Goal: Communication & Community: Answer question/provide support

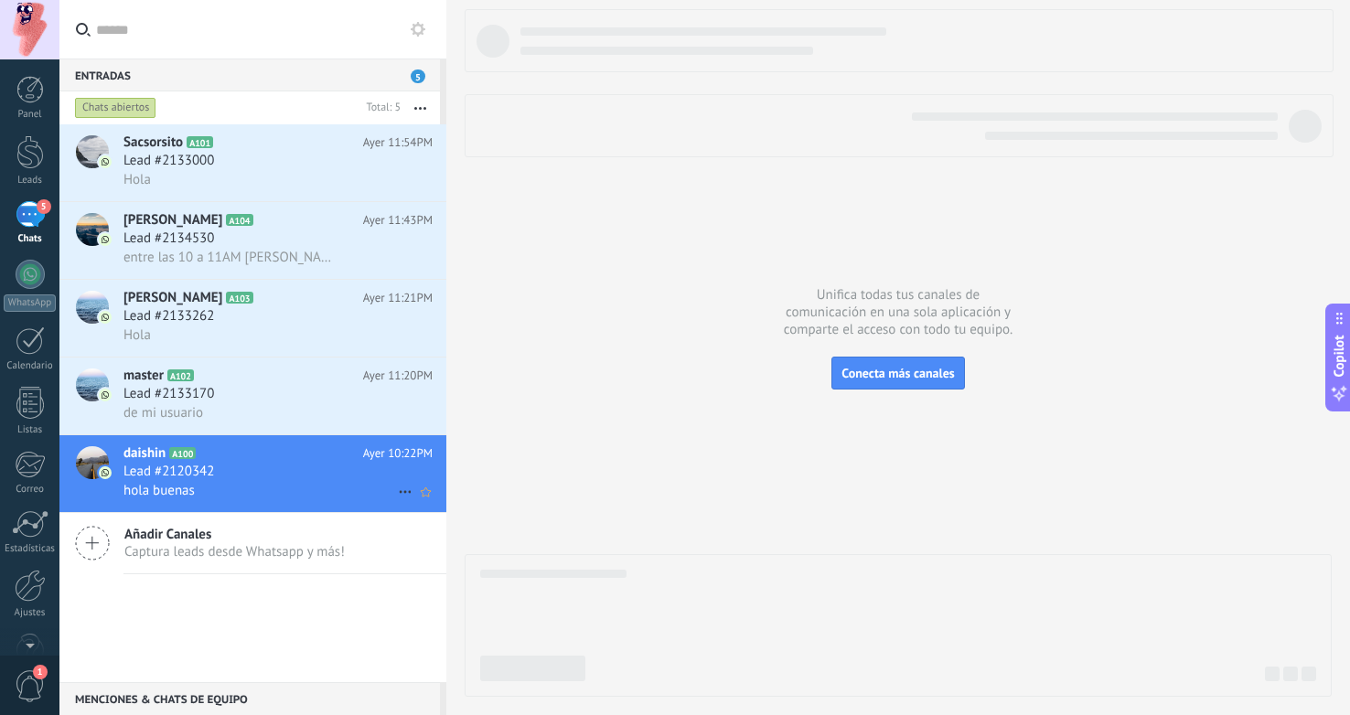
click at [322, 462] on h2 "daishin A100" at bounding box center [244, 454] width 240 height 18
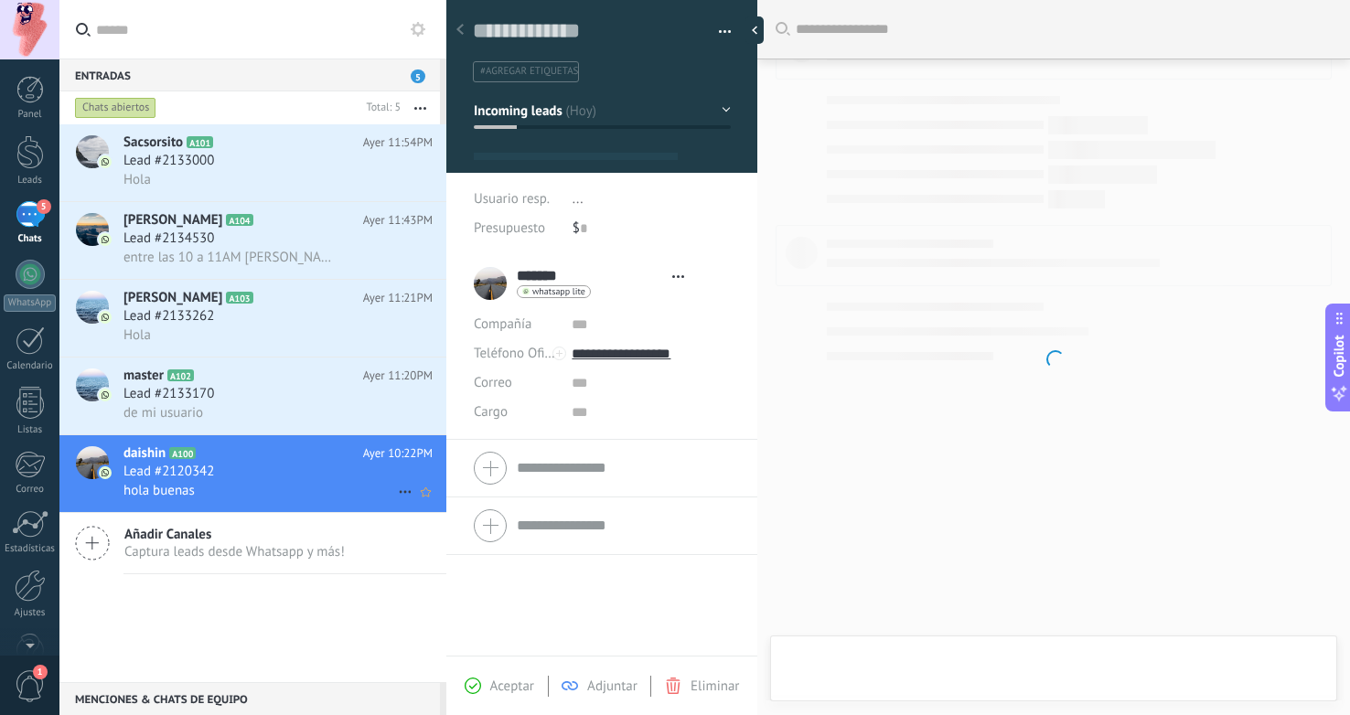
type textarea "**********"
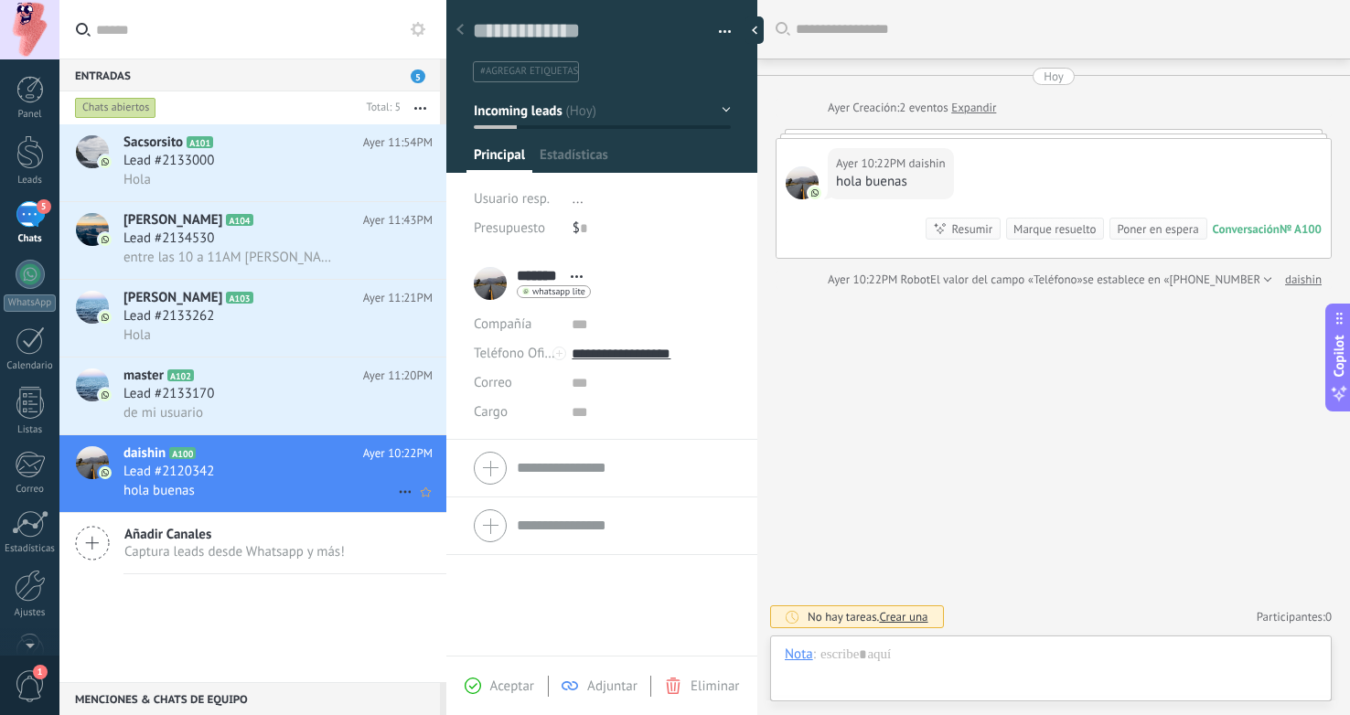
scroll to position [27, 0]
click at [973, 658] on div at bounding box center [1051, 673] width 532 height 55
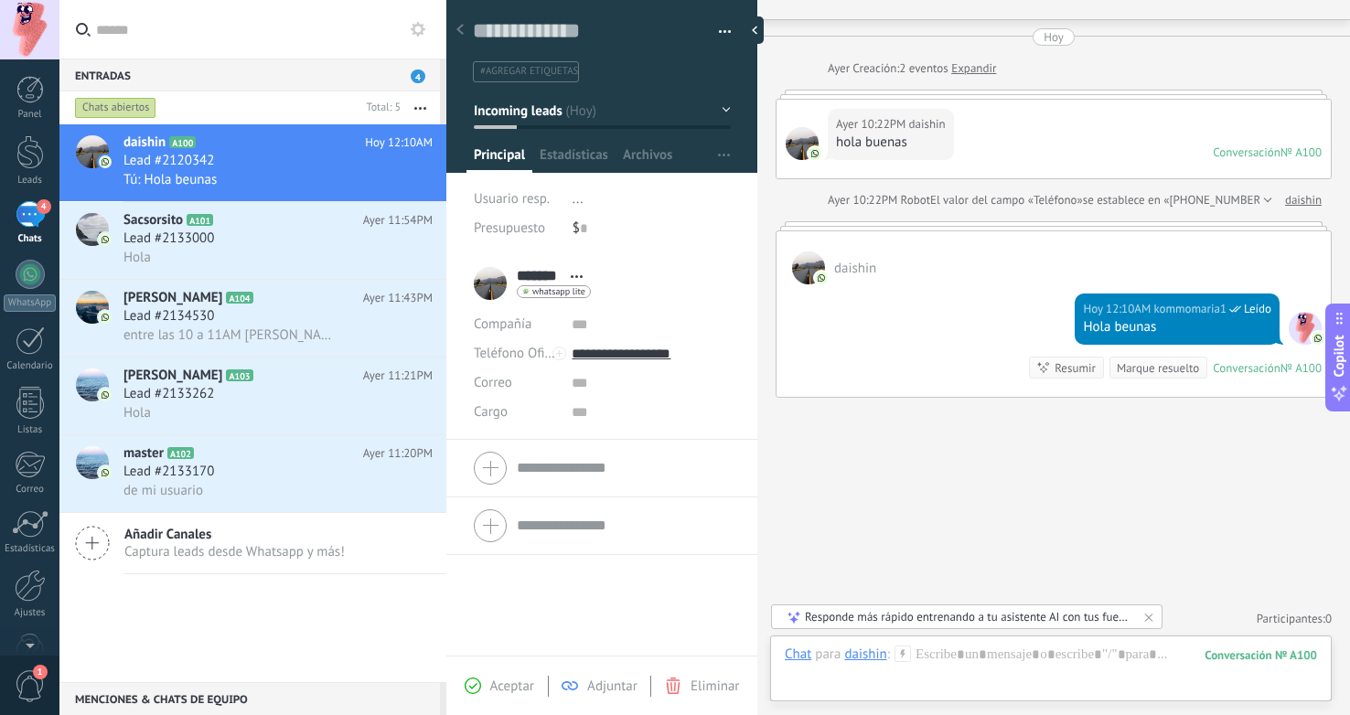
scroll to position [115, 0]
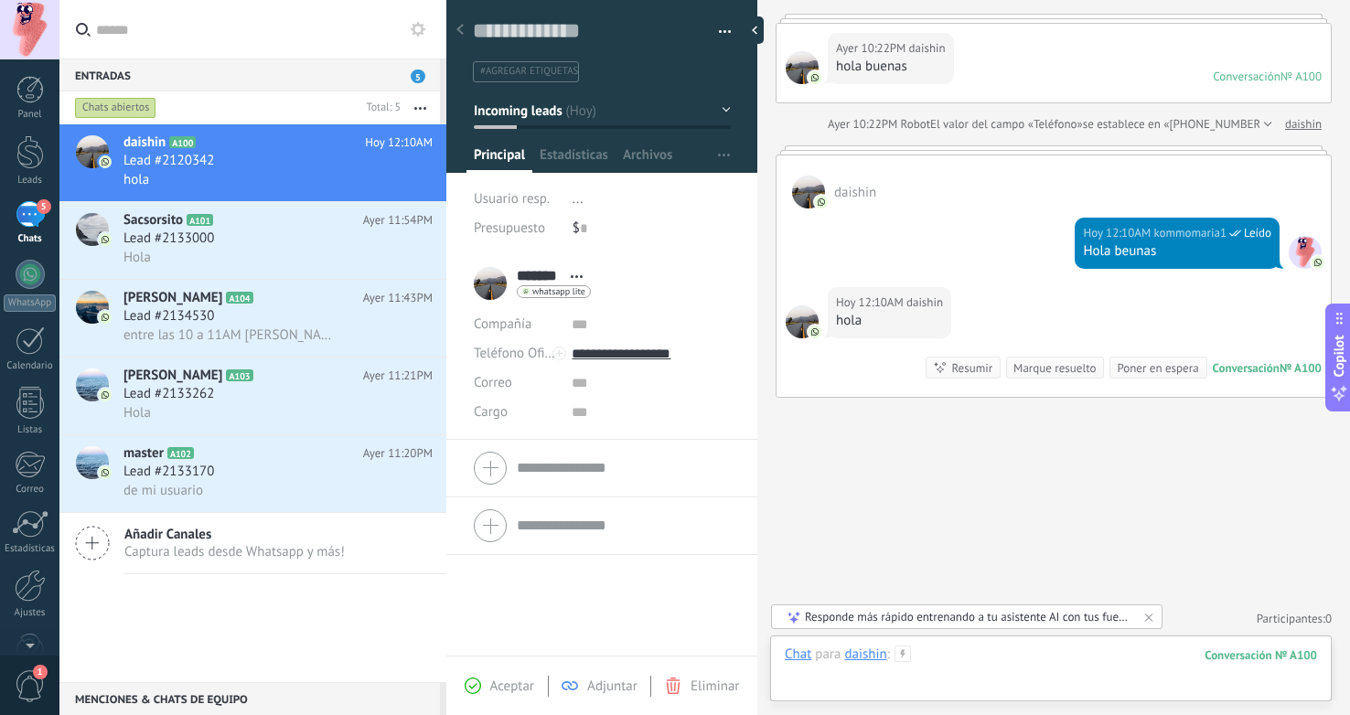
click at [1037, 685] on div at bounding box center [1051, 673] width 532 height 55
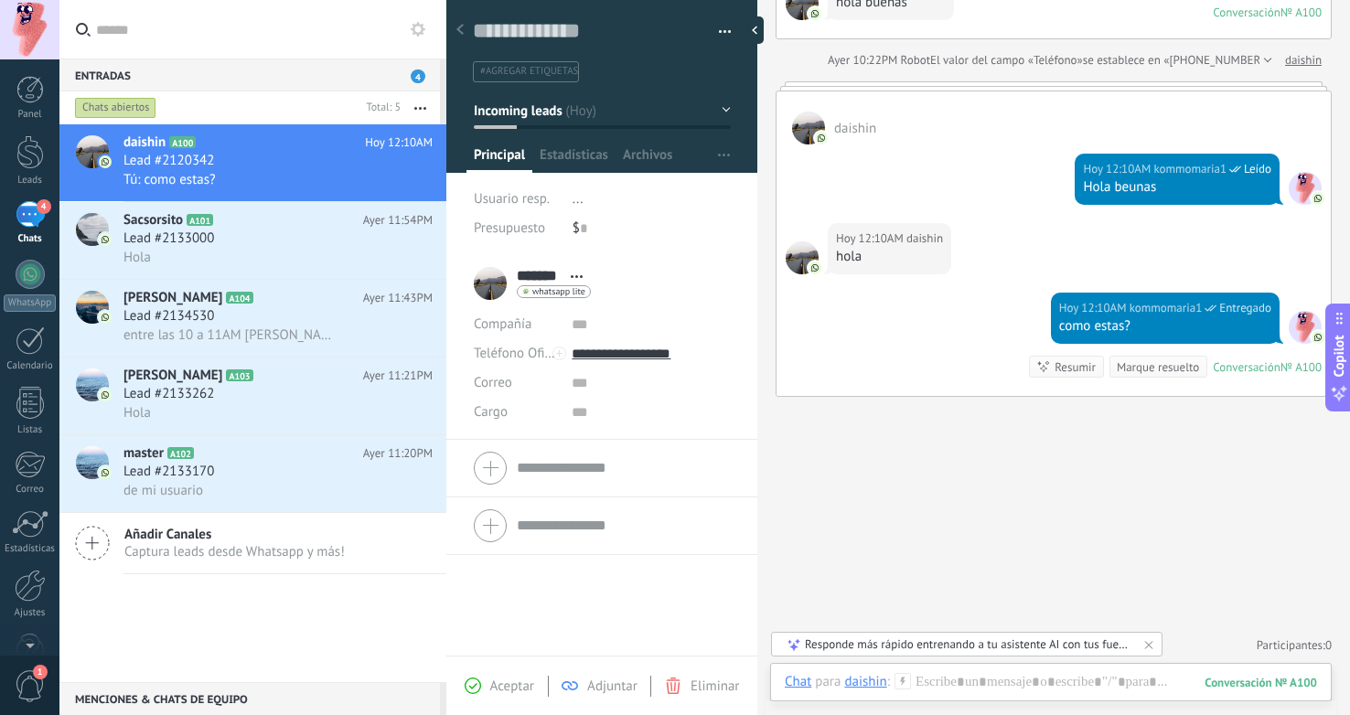
scroll to position [140, 0]
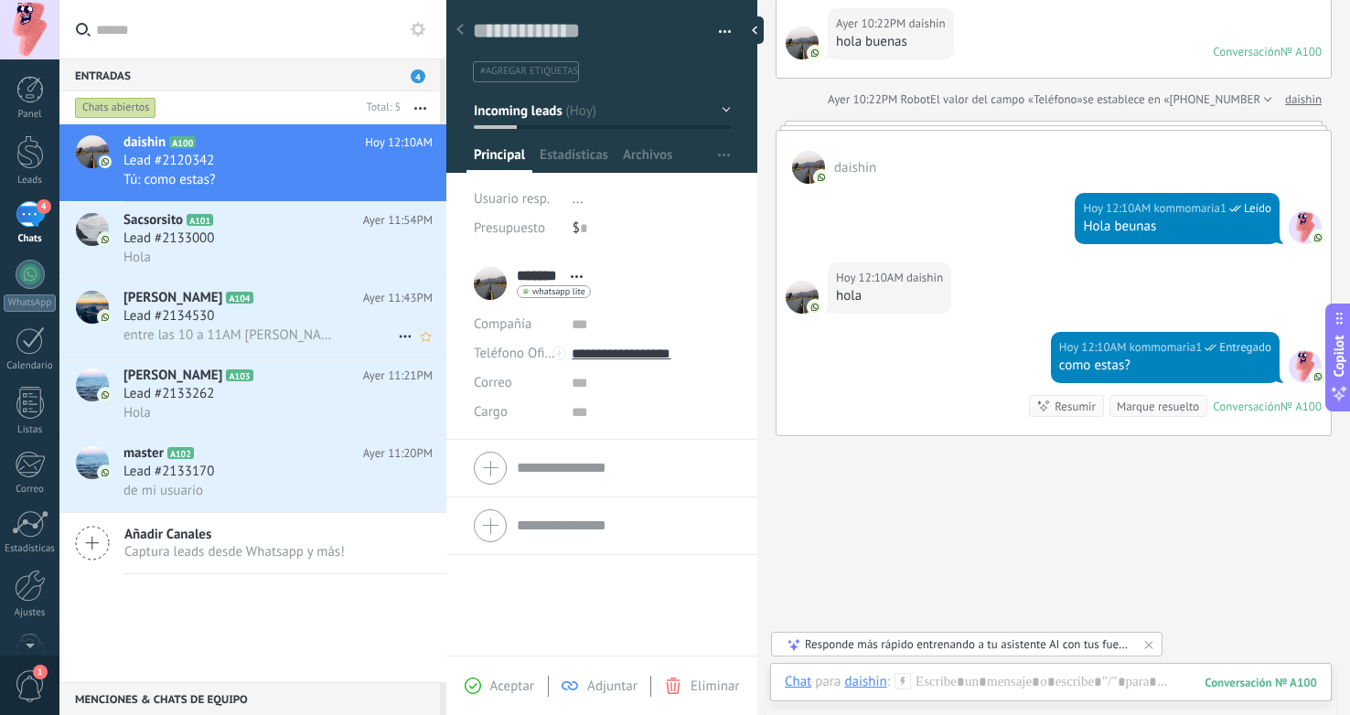
drag, startPoint x: 304, startPoint y: 244, endPoint x: 363, endPoint y: 331, distance: 105.3
click at [304, 243] on div "Lead #2133000" at bounding box center [278, 239] width 309 height 18
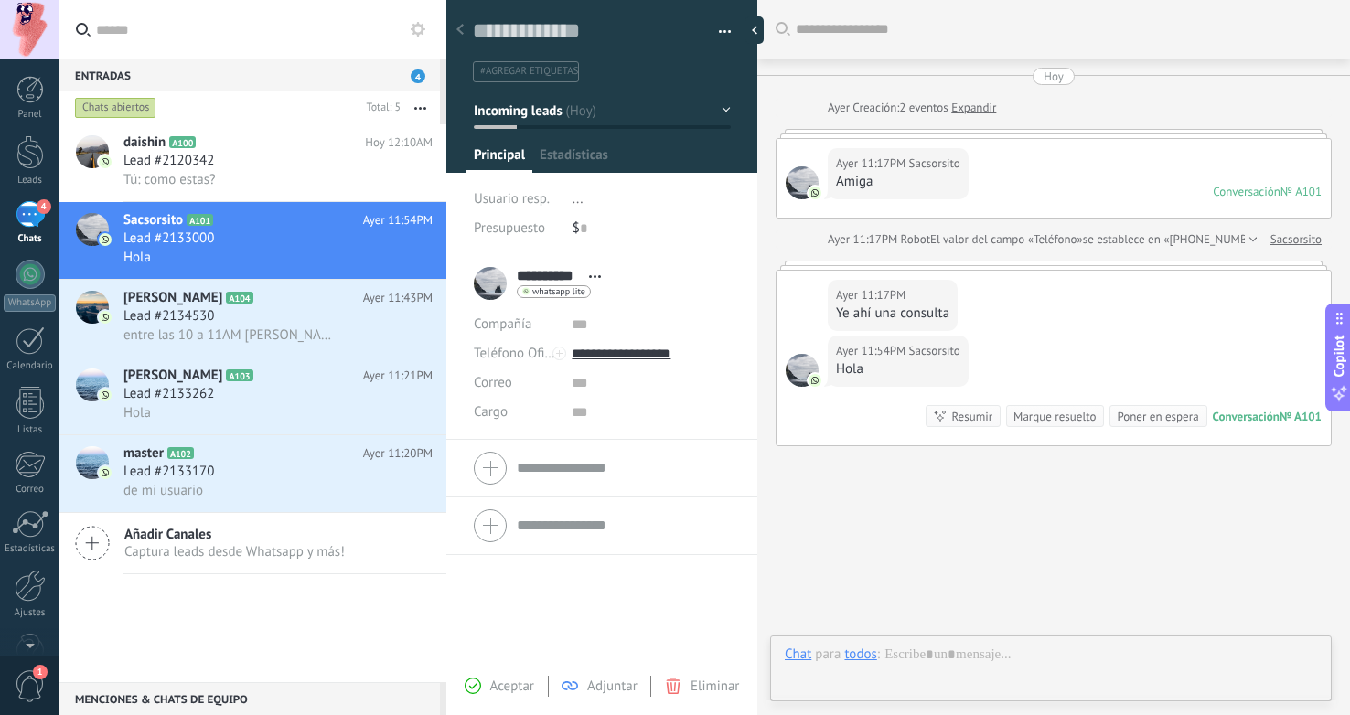
scroll to position [27, 0]
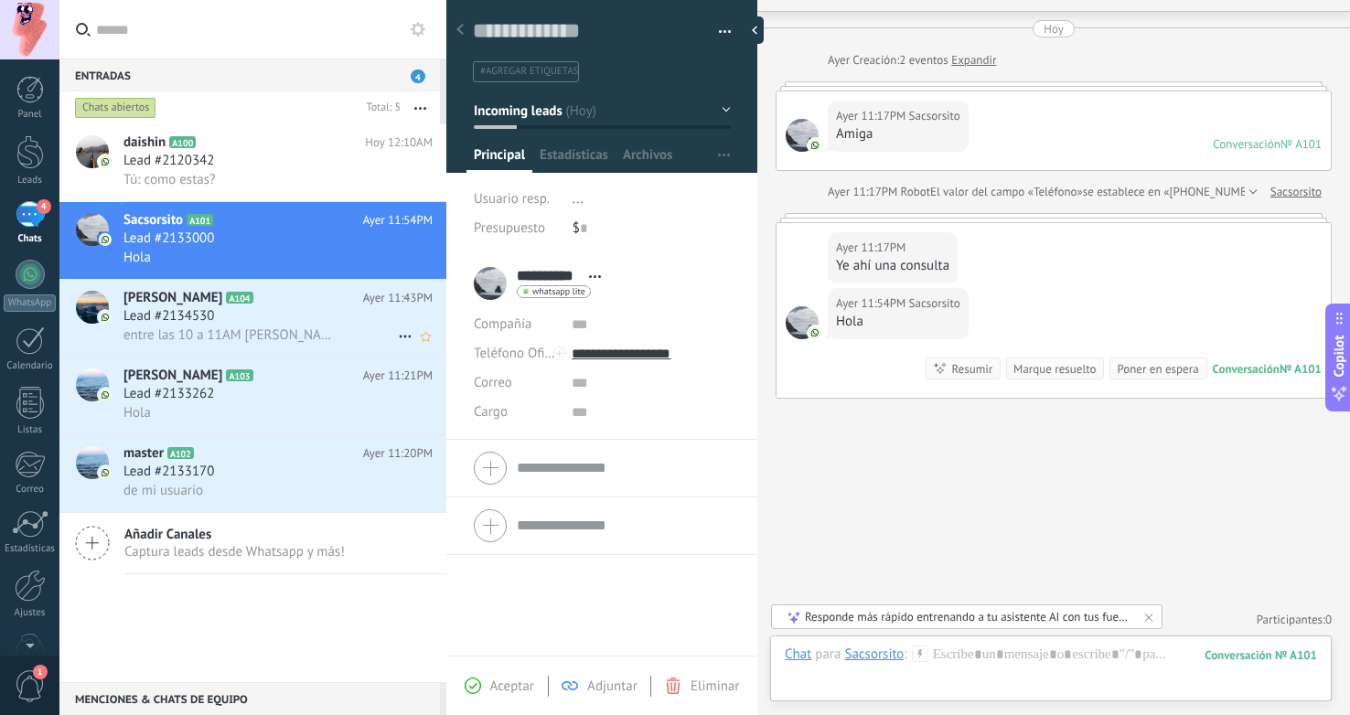
click at [242, 316] on div "Lead #2134530" at bounding box center [278, 316] width 309 height 18
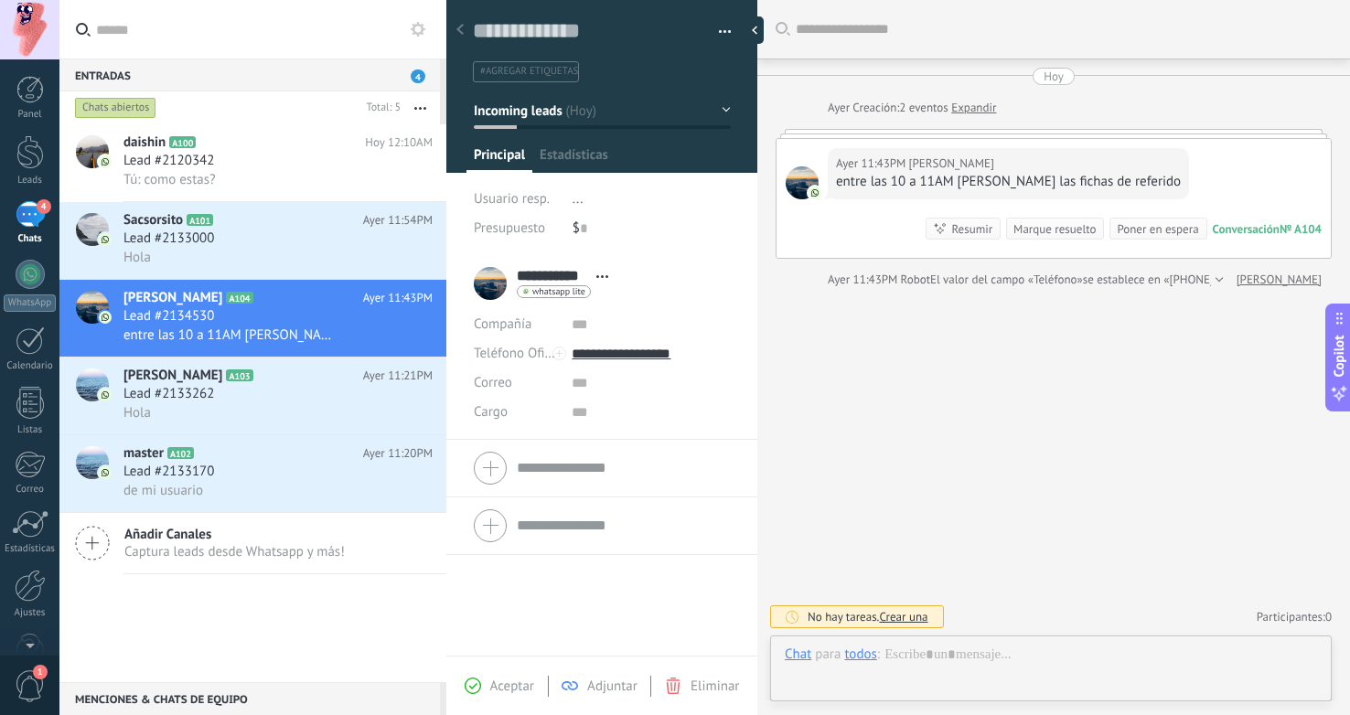
scroll to position [27, 0]
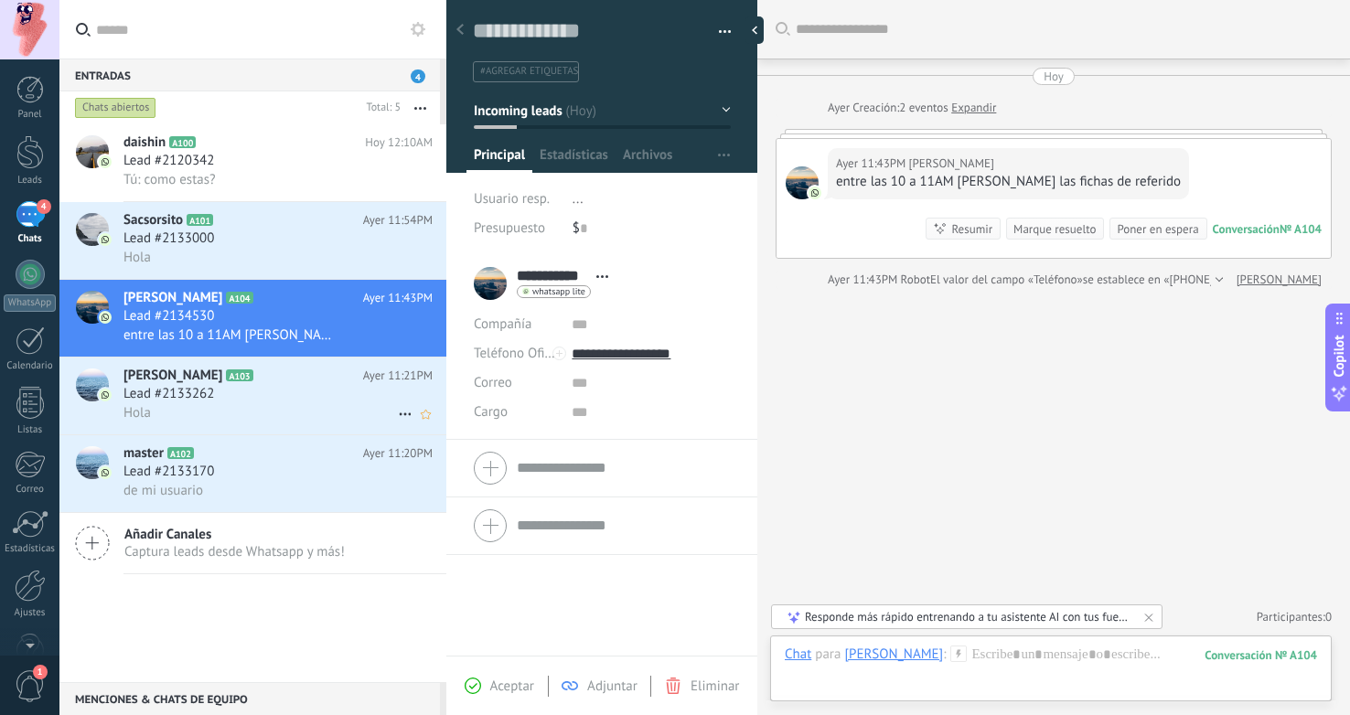
click at [284, 423] on div "Hola" at bounding box center [278, 412] width 309 height 19
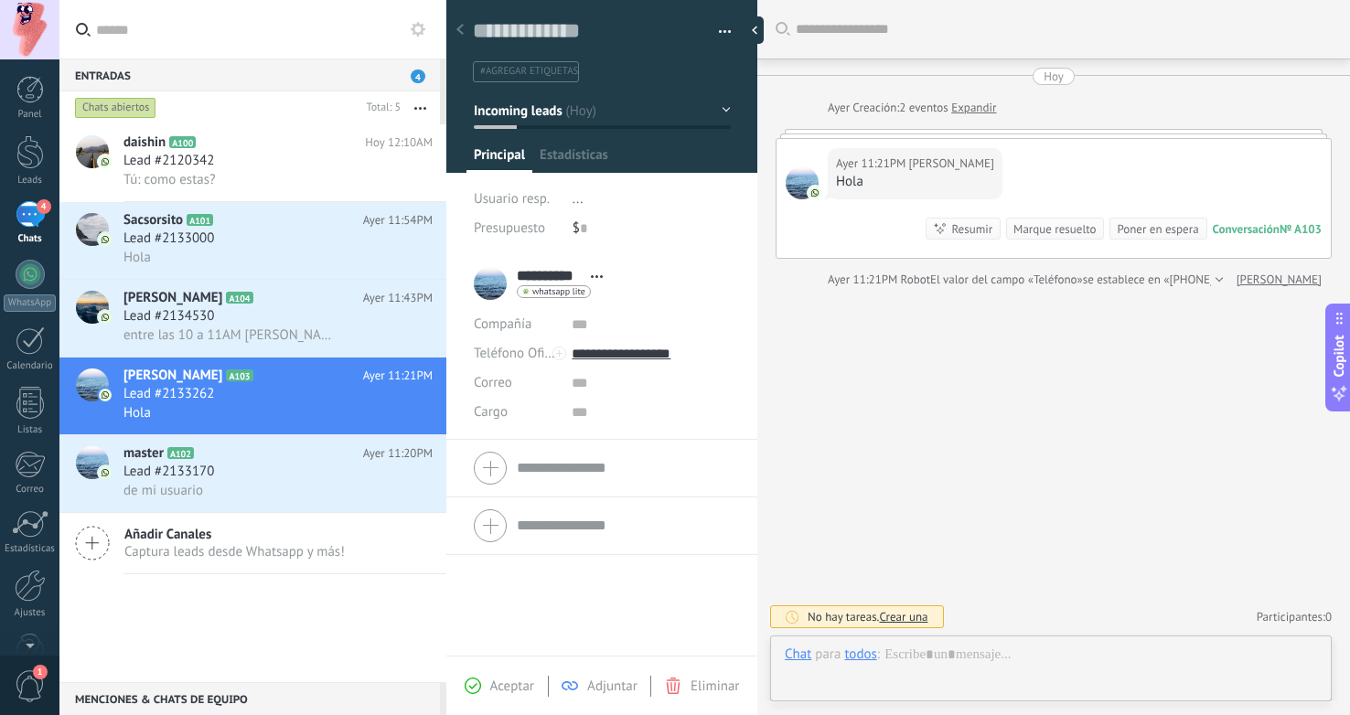
scroll to position [27, 0]
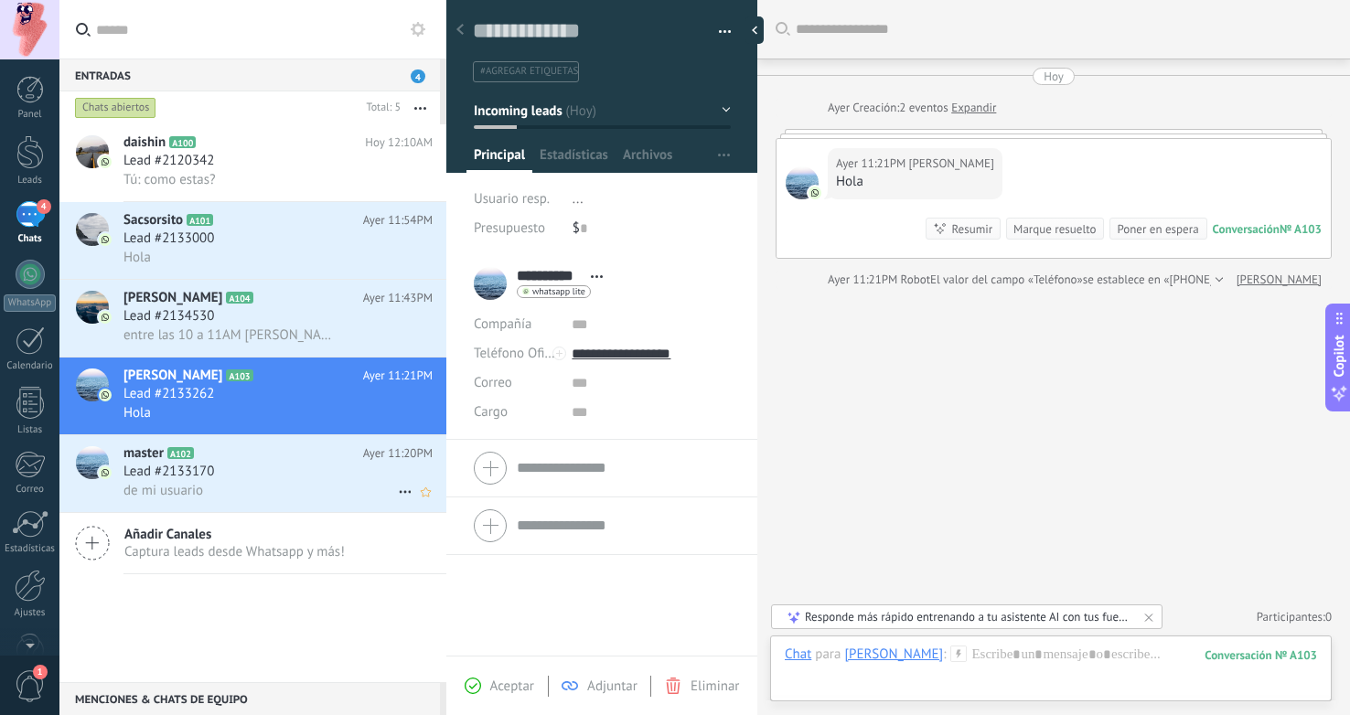
click at [252, 478] on div "Lead #2133170" at bounding box center [278, 472] width 309 height 18
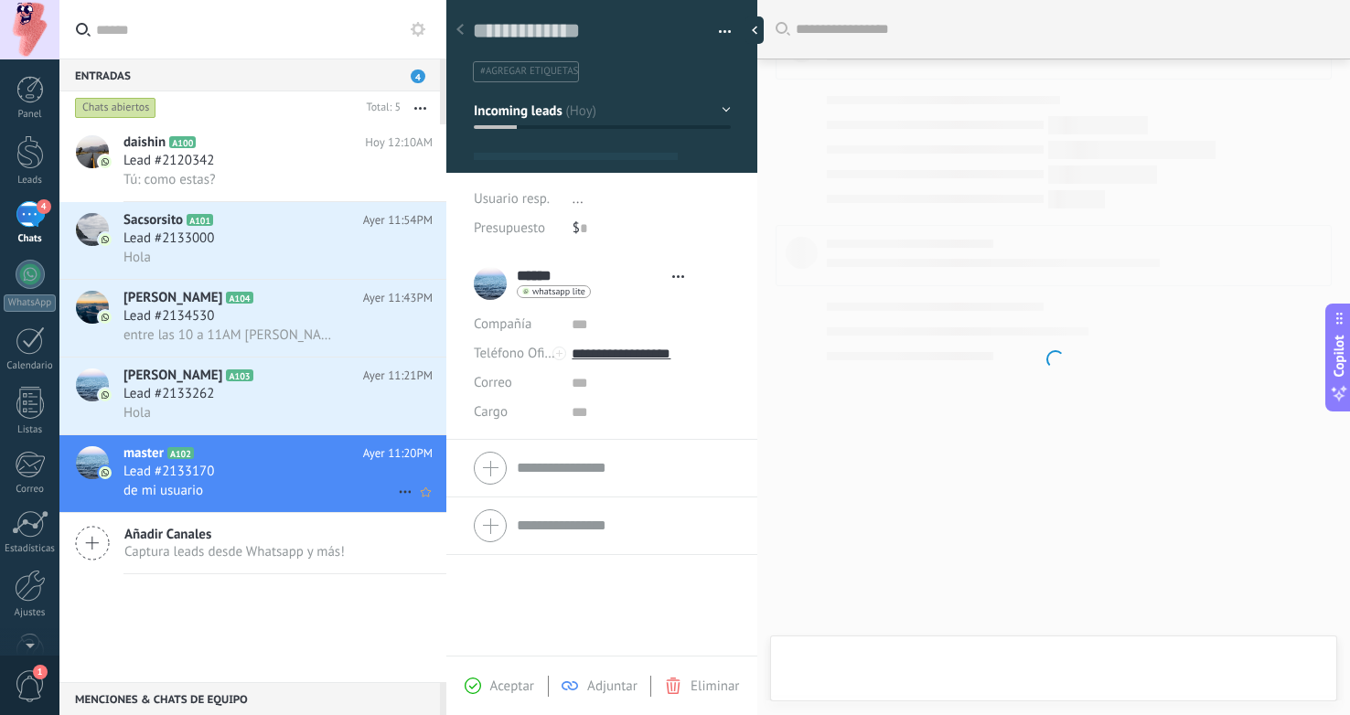
type textarea "**********"
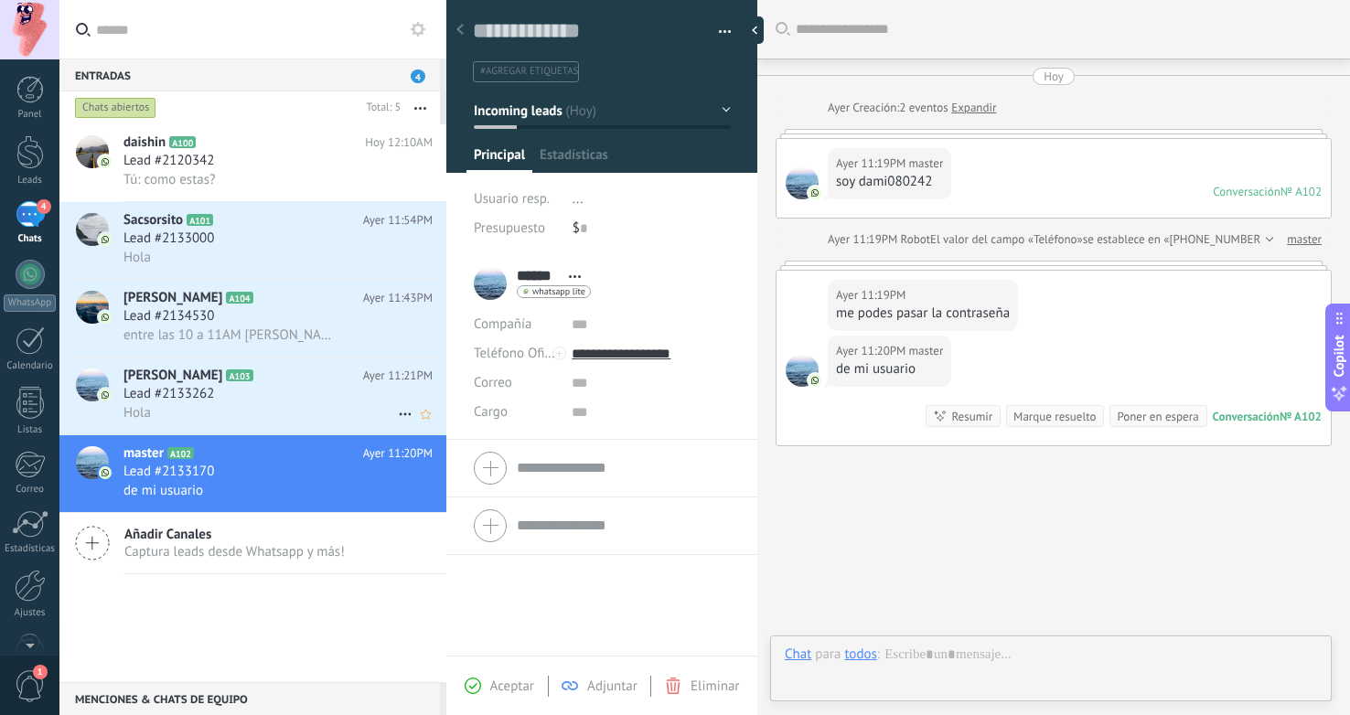
scroll to position [27, 0]
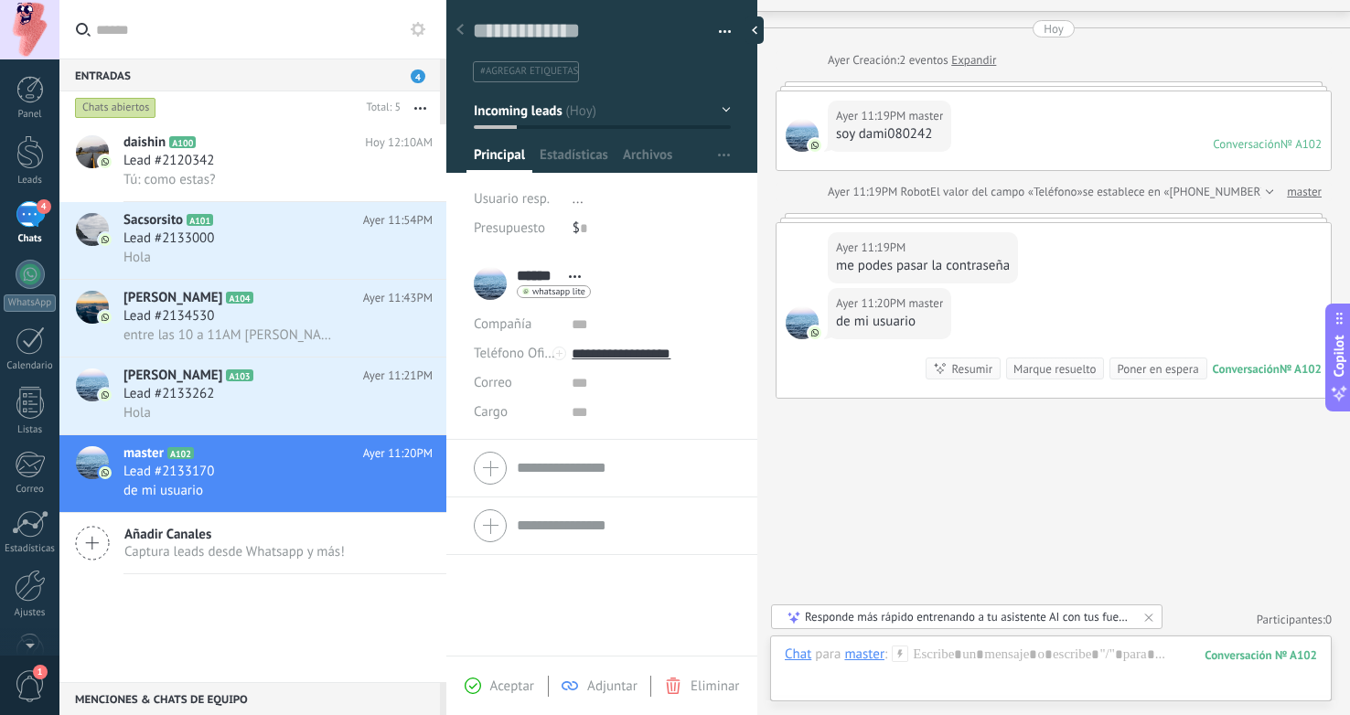
click at [38, 16] on div at bounding box center [29, 29] width 59 height 59
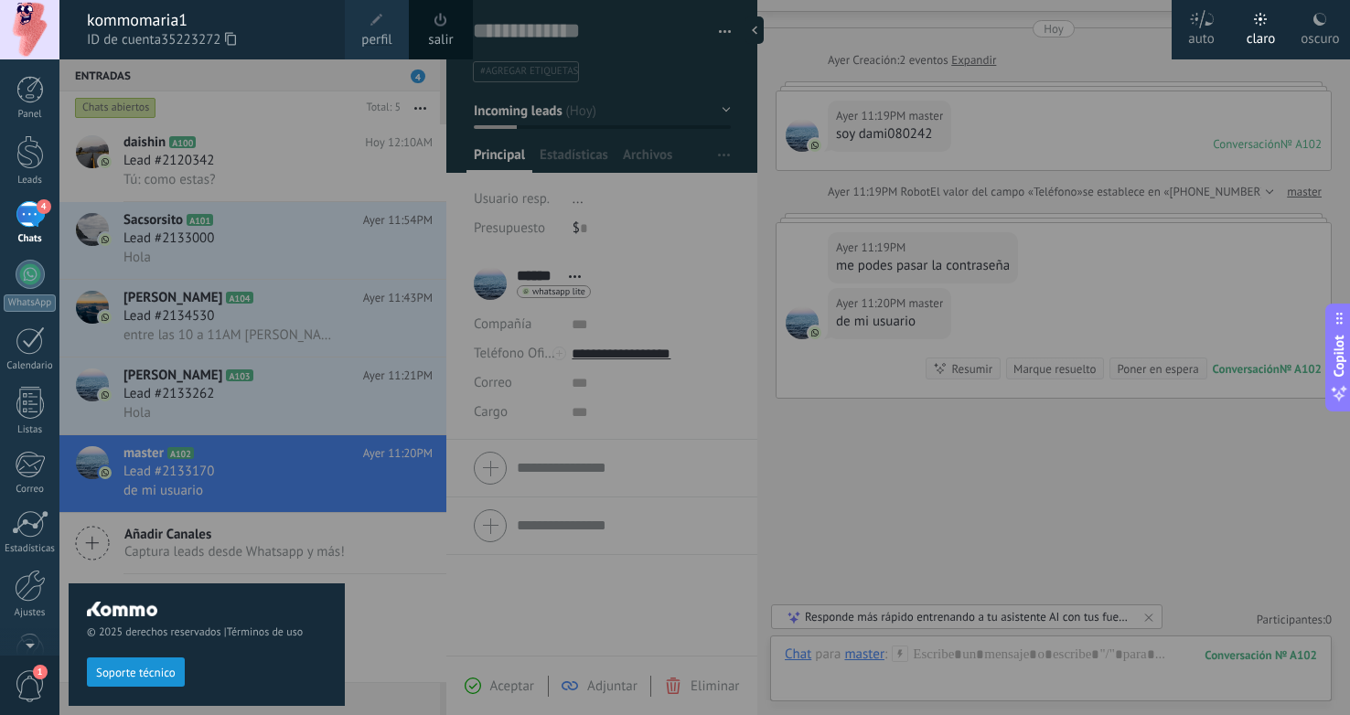
click at [431, 27] on span at bounding box center [441, 20] width 20 height 20
